Goal: Task Accomplishment & Management: Use online tool/utility

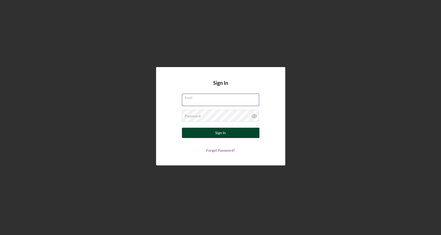
type input "[EMAIL_ADDRESS][DOMAIN_NAME]"
click at [242, 129] on button "Sign In" at bounding box center [220, 133] width 77 height 10
